Goal: Find specific page/section: Find specific page/section

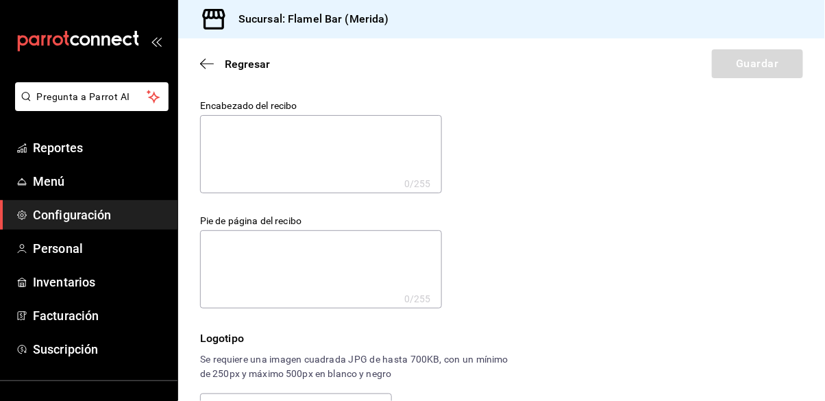
click at [208, 77] on div "Regresar Guardar" at bounding box center [501, 63] width 646 height 51
click at [207, 64] on icon "button" at bounding box center [207, 64] width 14 height 12
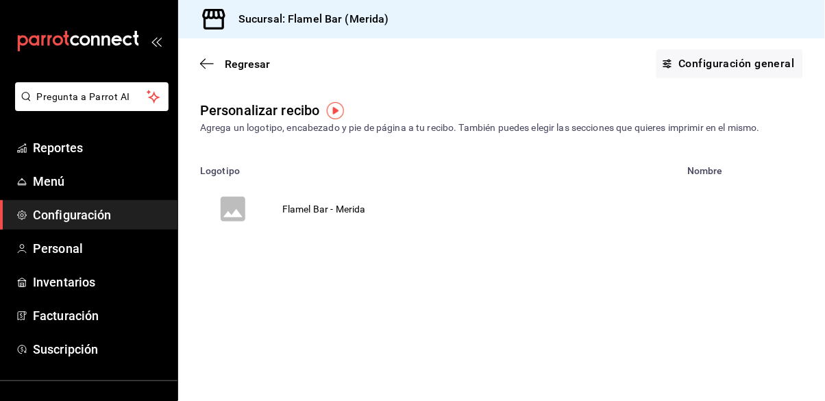
click at [90, 67] on div "mailbox folders" at bounding box center [88, 41] width 177 height 82
click at [109, 49] on icon "mailbox folders" at bounding box center [77, 41] width 123 height 21
